Goal: Communication & Community: Answer question/provide support

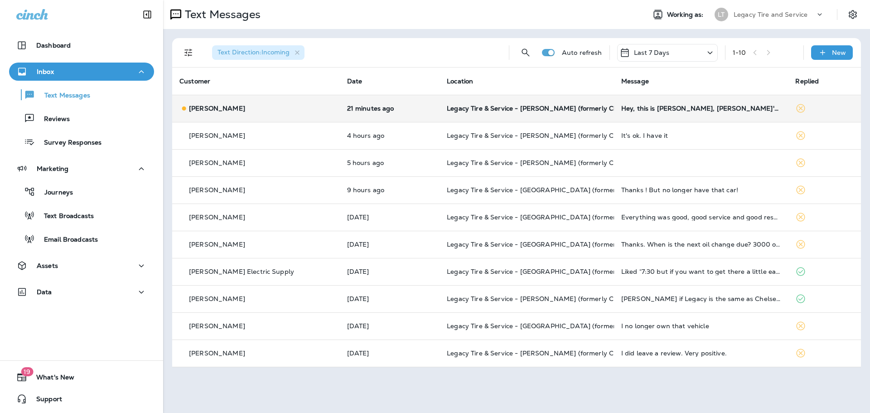
click at [663, 115] on td "Hey, this is [PERSON_NAME], [PERSON_NAME]'s wife. His email is [EMAIL_ADDRESS][…" at bounding box center [701, 108] width 174 height 27
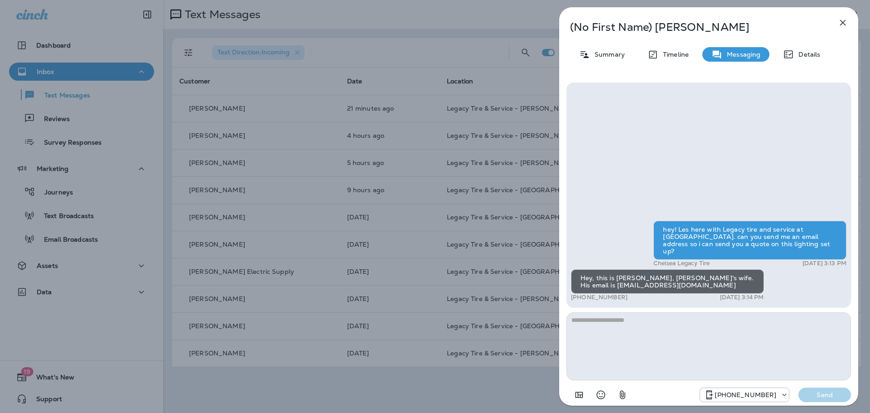
click at [842, 19] on icon "button" at bounding box center [842, 22] width 11 height 11
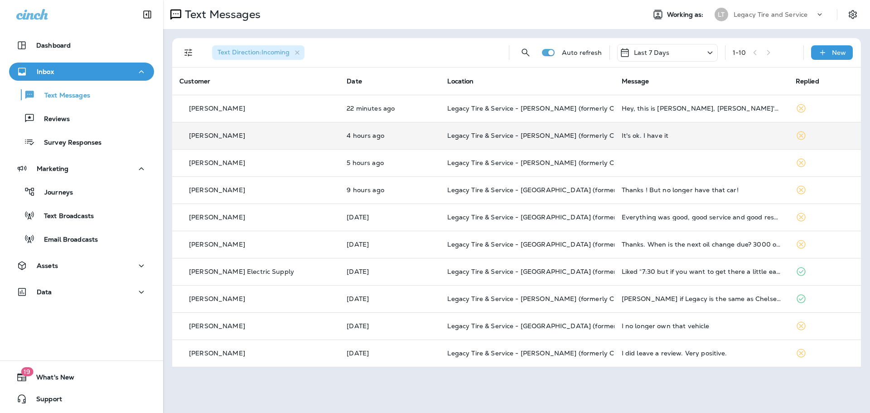
click at [795, 139] on icon at bounding box center [800, 135] width 11 height 11
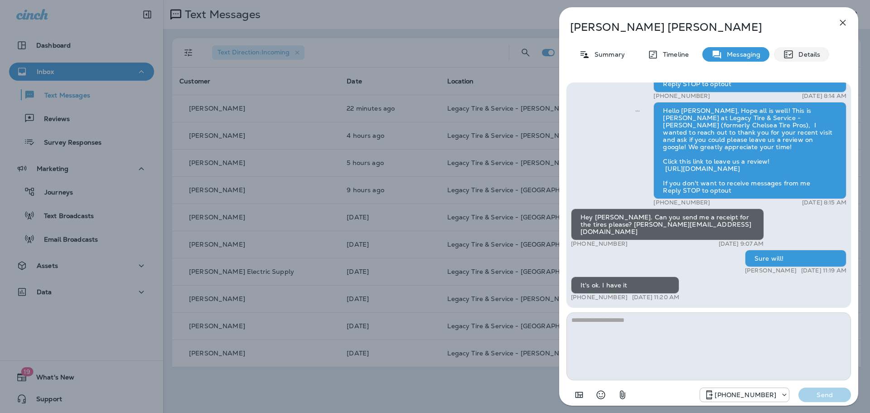
click at [798, 56] on p "Details" at bounding box center [806, 54] width 26 height 7
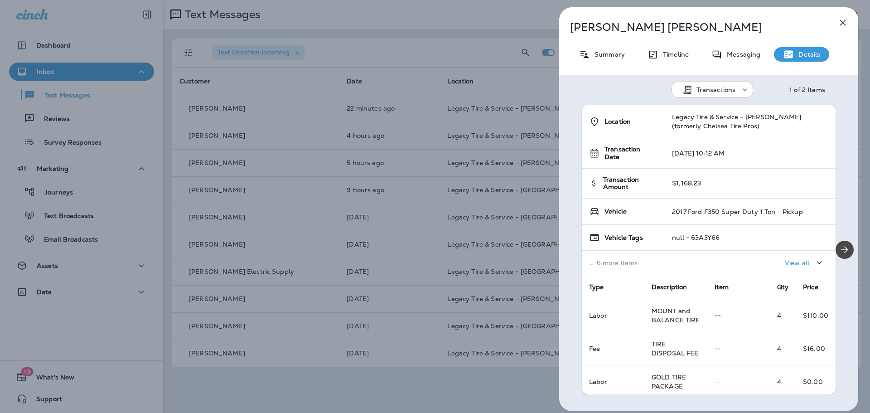
click at [842, 22] on icon "button" at bounding box center [842, 22] width 11 height 11
